Goal: Information Seeking & Learning: Learn about a topic

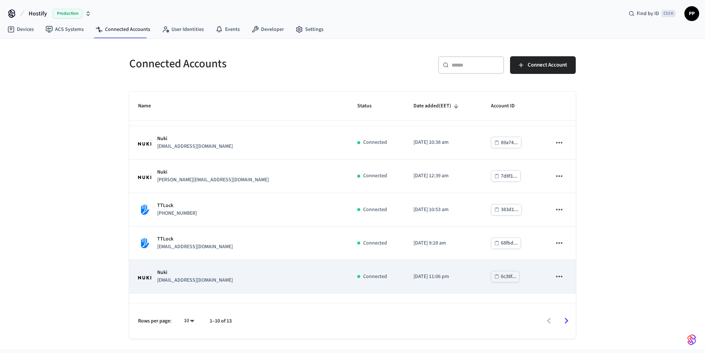
scroll to position [153, 0]
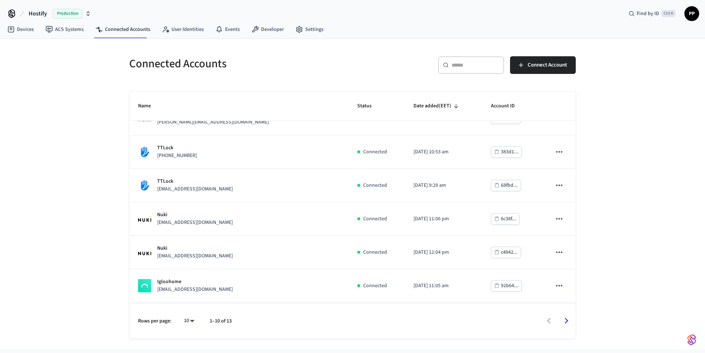
click at [191, 322] on body "Hostify Production Find by ID Ctrl K PP Devices ACS Systems Connected Accounts …" at bounding box center [352, 174] width 705 height 348
click at [188, 333] on li "All" at bounding box center [186, 330] width 19 height 19
type input "**"
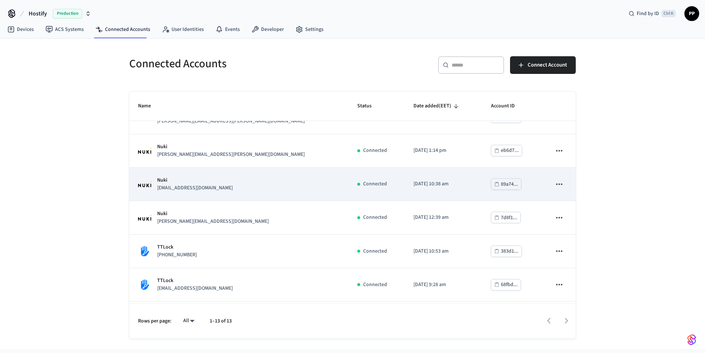
scroll to position [0, 0]
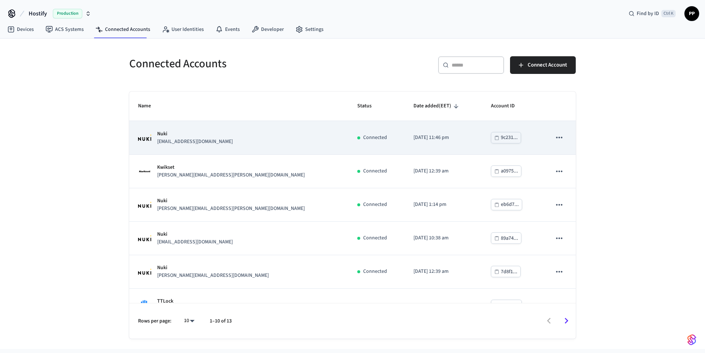
click at [228, 138] on div "Nuki hello@moka-living.de" at bounding box center [239, 137] width 202 height 15
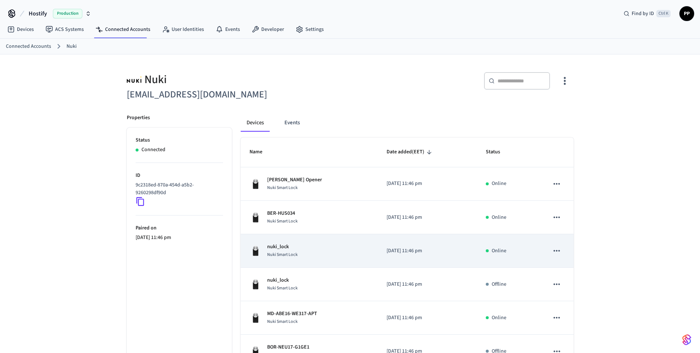
click at [299, 248] on div "nuki_lock Nuki Smart Lock" at bounding box center [309, 250] width 120 height 15
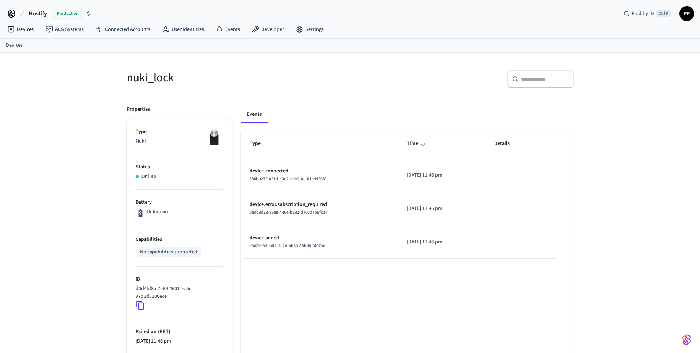
drag, startPoint x: 244, startPoint y: 211, endPoint x: 251, endPoint y: 205, distance: 8.8
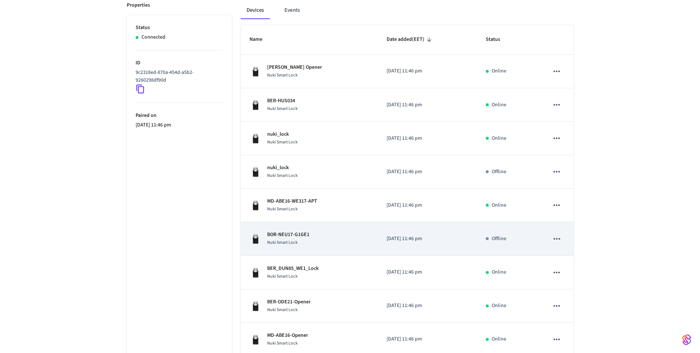
scroll to position [132, 0]
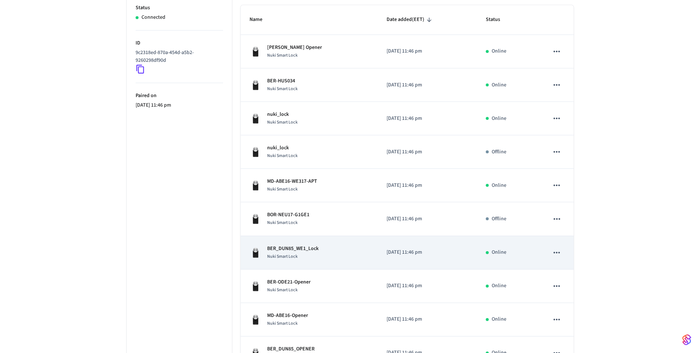
click at [287, 248] on p "BER_DUN85_WE1_Lock" at bounding box center [292, 249] width 51 height 8
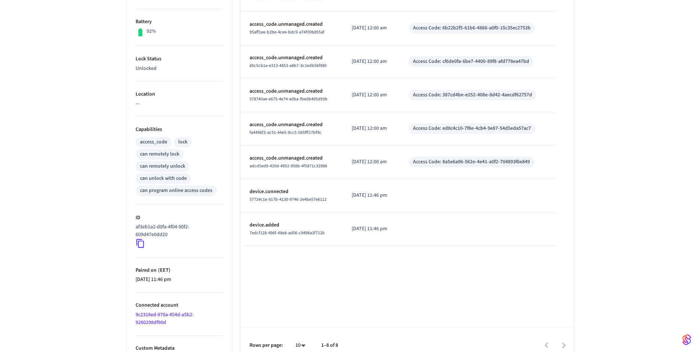
scroll to position [192, 0]
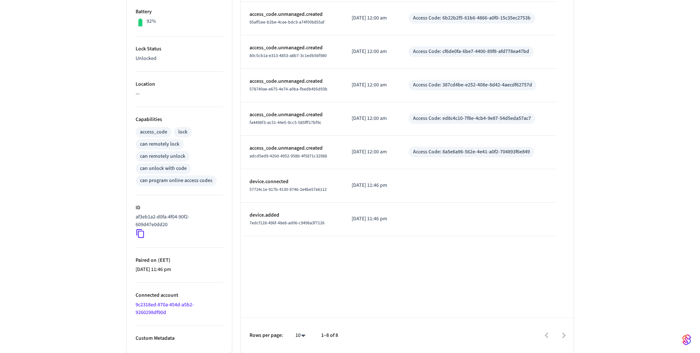
scroll to position [132, 0]
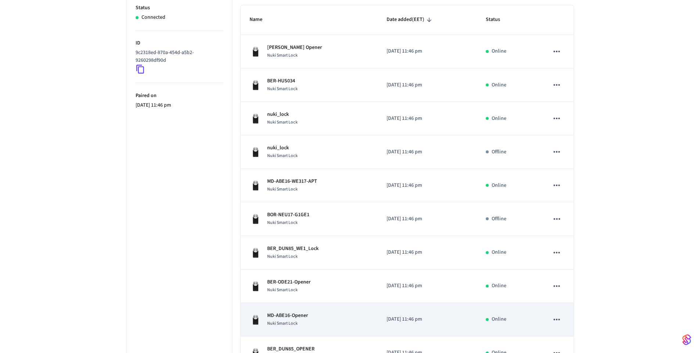
click at [290, 320] on span "Nuki Smart Lock" at bounding box center [282, 323] width 30 height 6
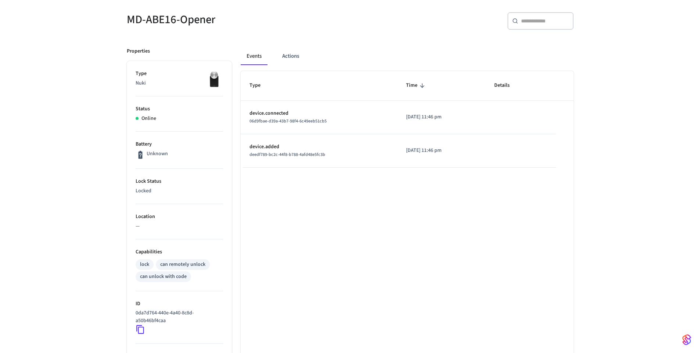
scroll to position [132, 0]
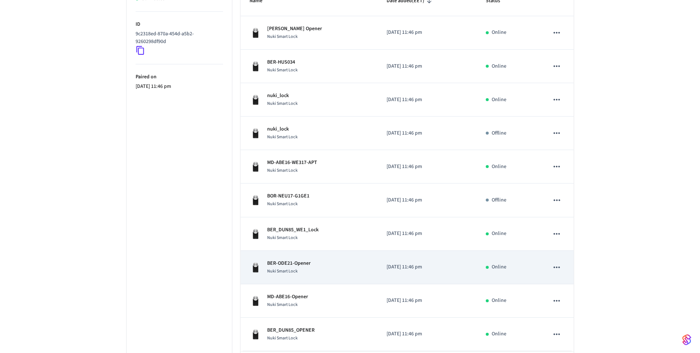
scroll to position [185, 0]
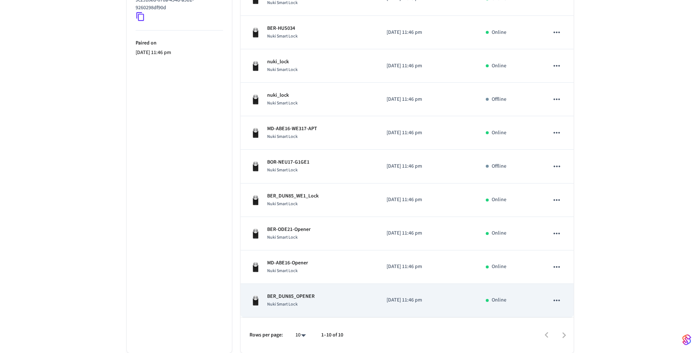
click at [302, 303] on div "Nuki Smart Lock" at bounding box center [290, 304] width 47 height 8
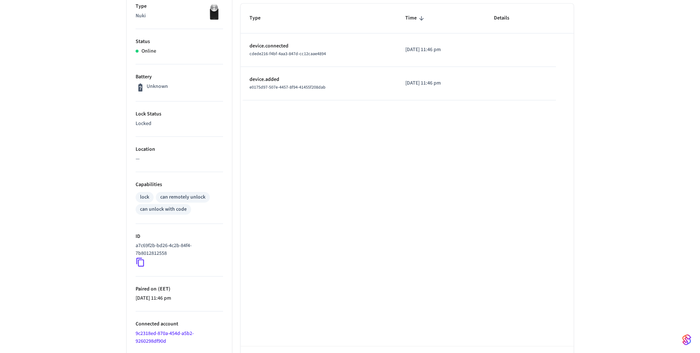
scroll to position [132, 0]
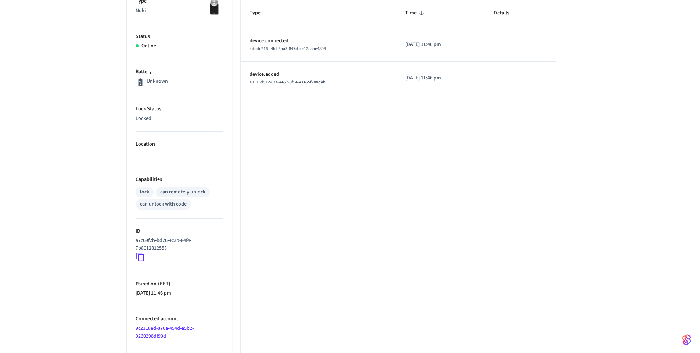
drag, startPoint x: 223, startPoint y: 267, endPoint x: 226, endPoint y: 264, distance: 4.2
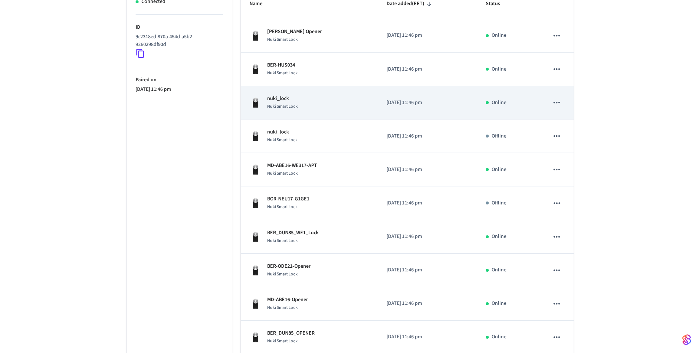
scroll to position [53, 0]
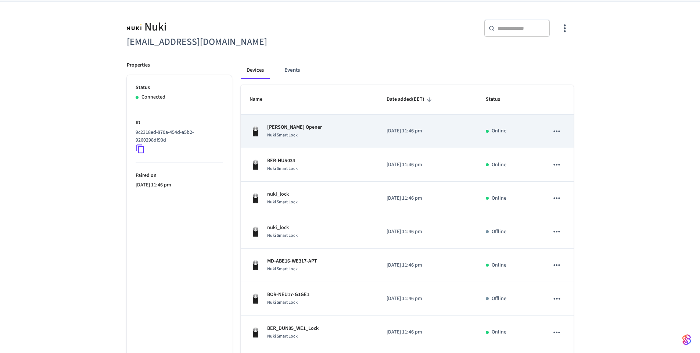
click at [300, 133] on div "Nuki Smart Lock" at bounding box center [294, 135] width 55 height 8
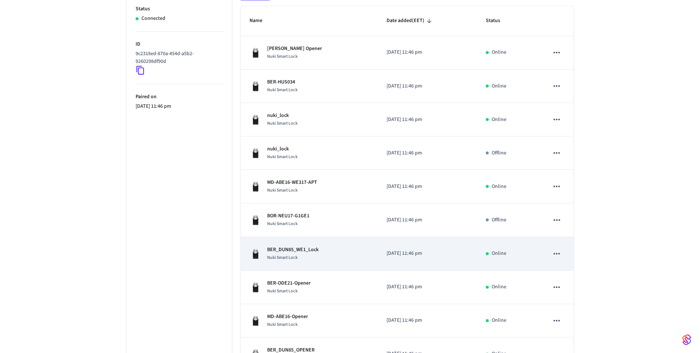
scroll to position [141, 0]
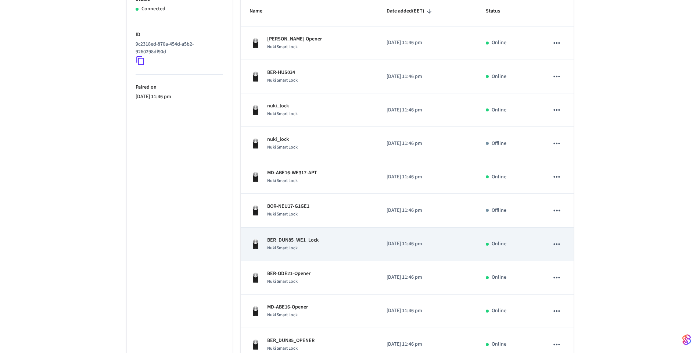
click at [314, 245] on div "Nuki Smart Lock" at bounding box center [292, 248] width 51 height 8
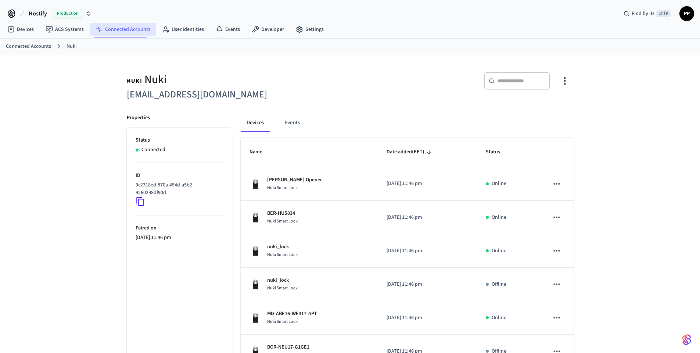
click at [126, 23] on link "Connected Accounts" at bounding box center [123, 29] width 66 height 13
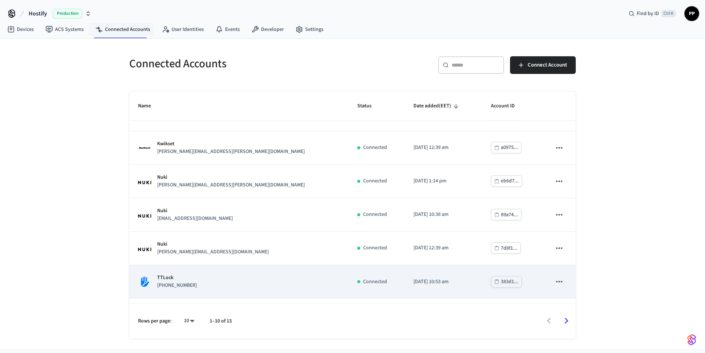
scroll to position [153, 0]
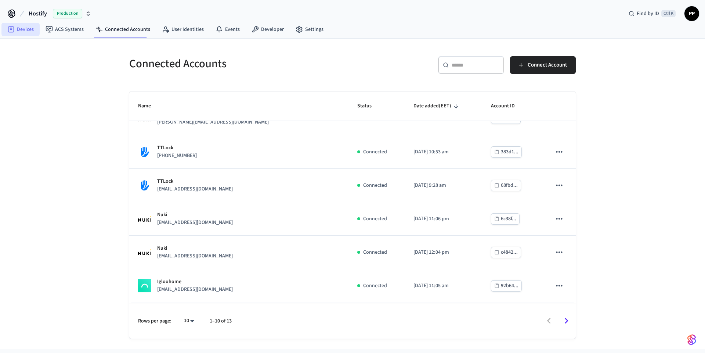
click at [27, 31] on link "Devices" at bounding box center [20, 29] width 38 height 13
